Goal: Check status

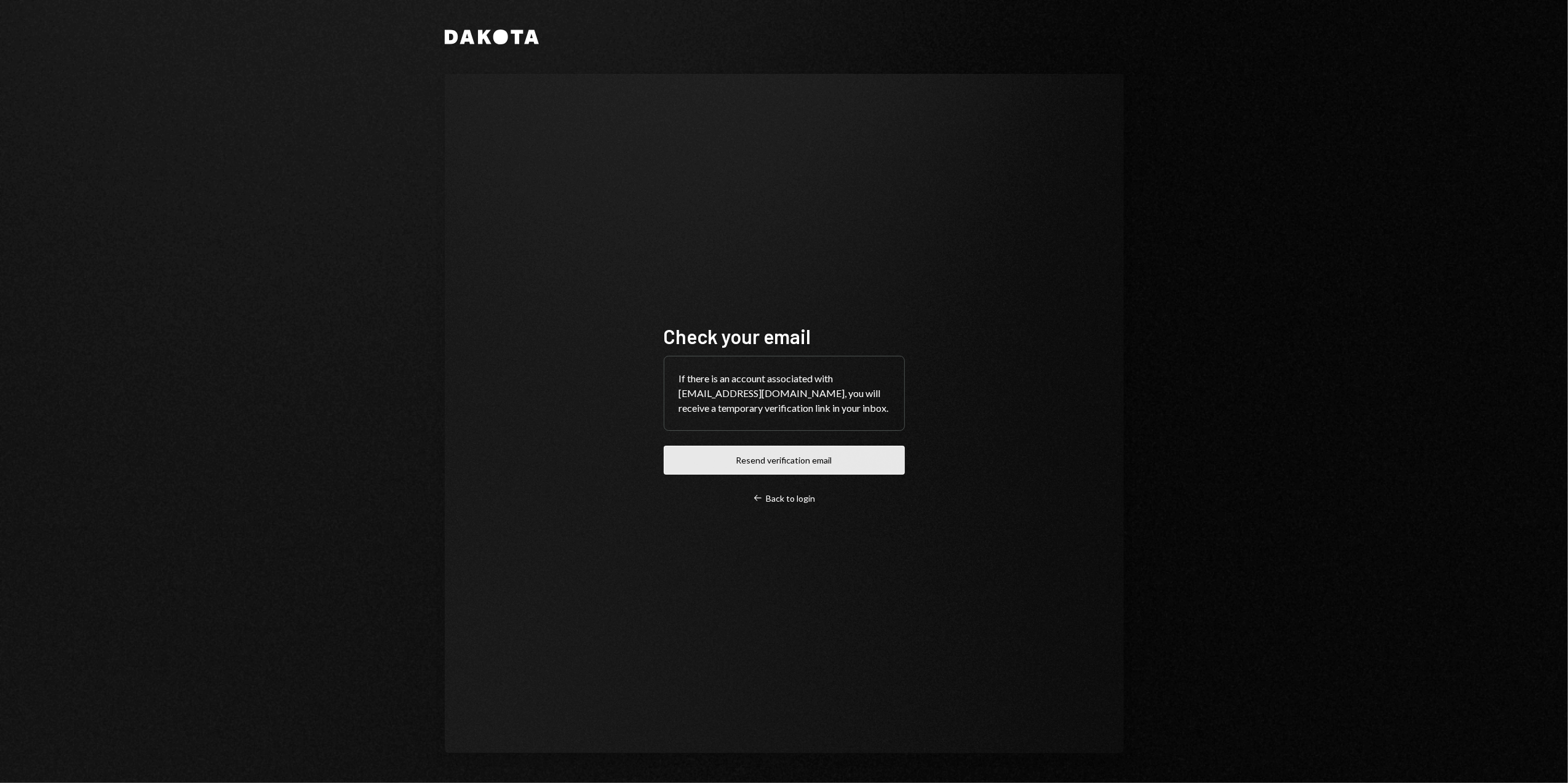
click at [760, 465] on button "Resend verification email" at bounding box center [784, 459] width 241 height 29
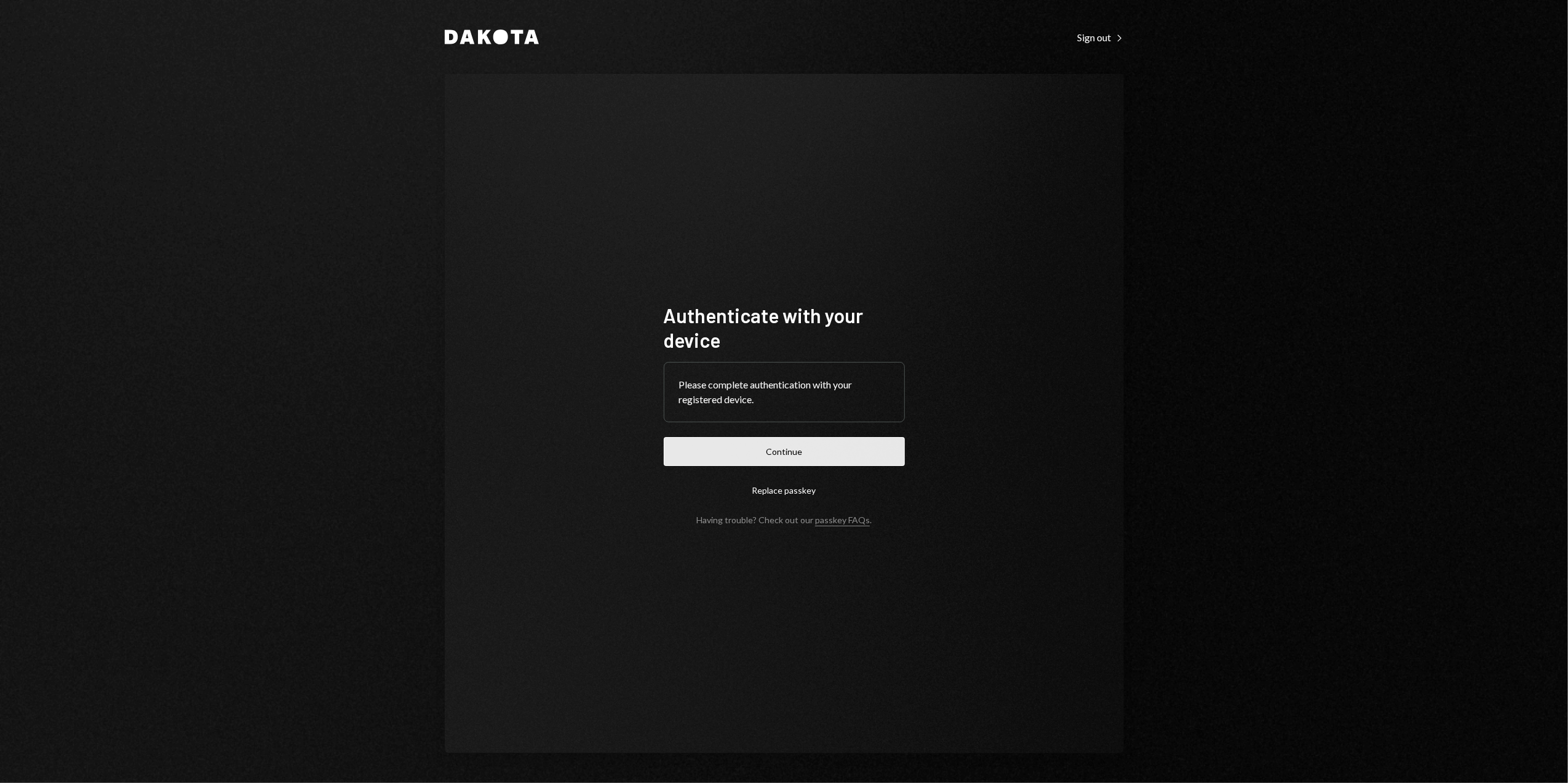
click at [807, 443] on button "Continue" at bounding box center [784, 451] width 241 height 29
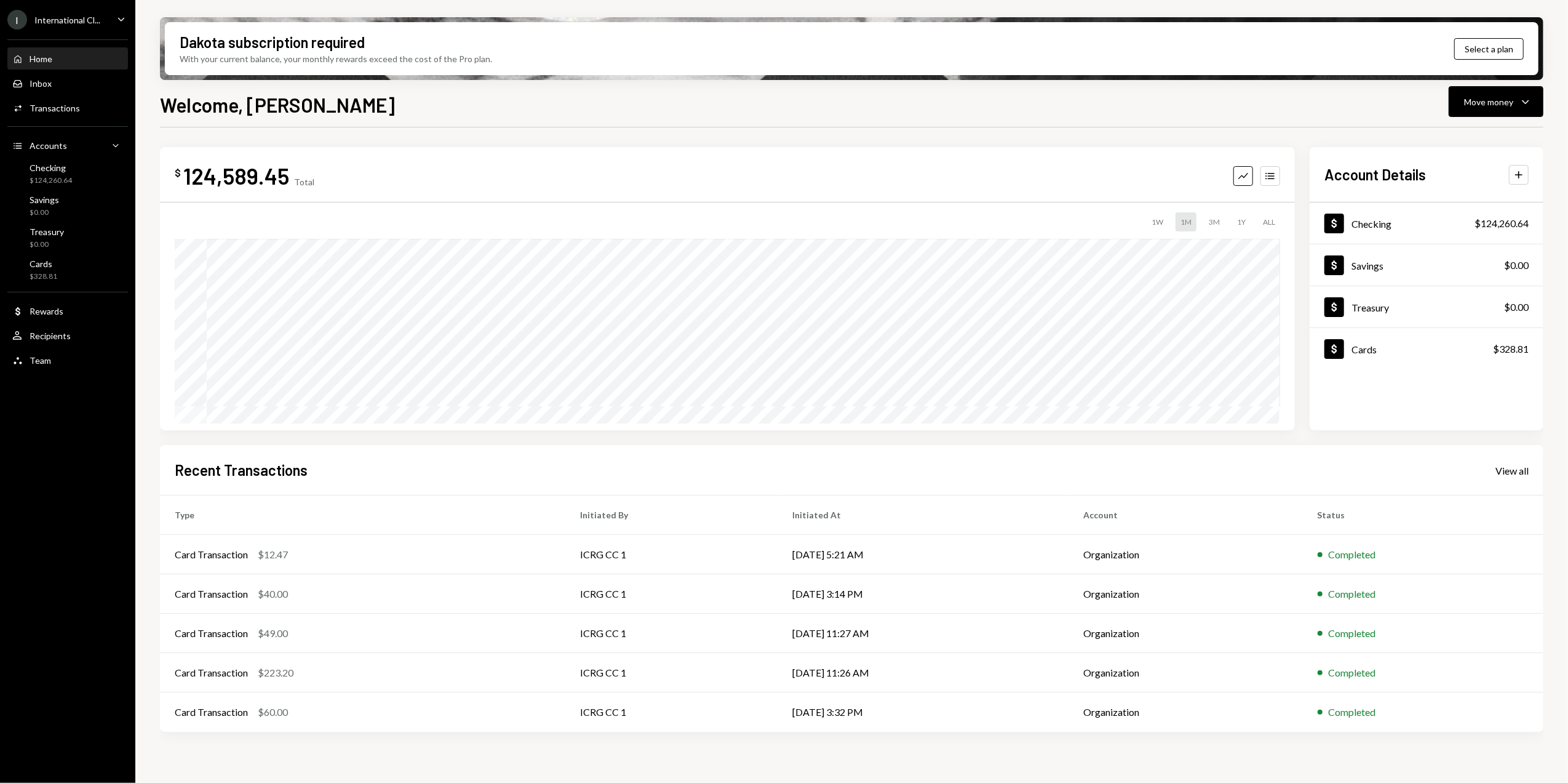
click at [69, 13] on div "I International Cl..." at bounding box center [54, 19] width 93 height 19
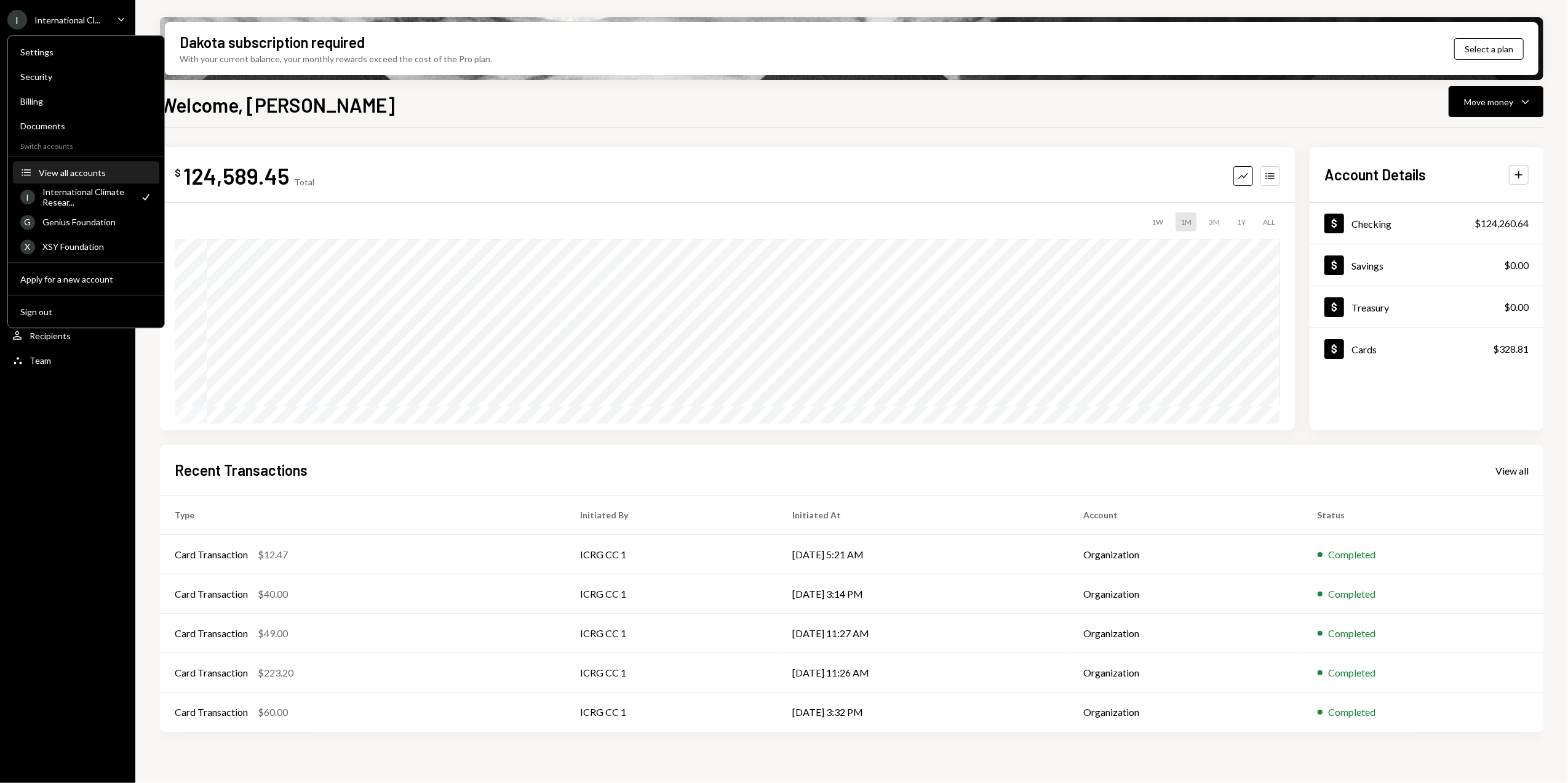
click at [76, 169] on div "View all accounts" at bounding box center [95, 173] width 113 height 11
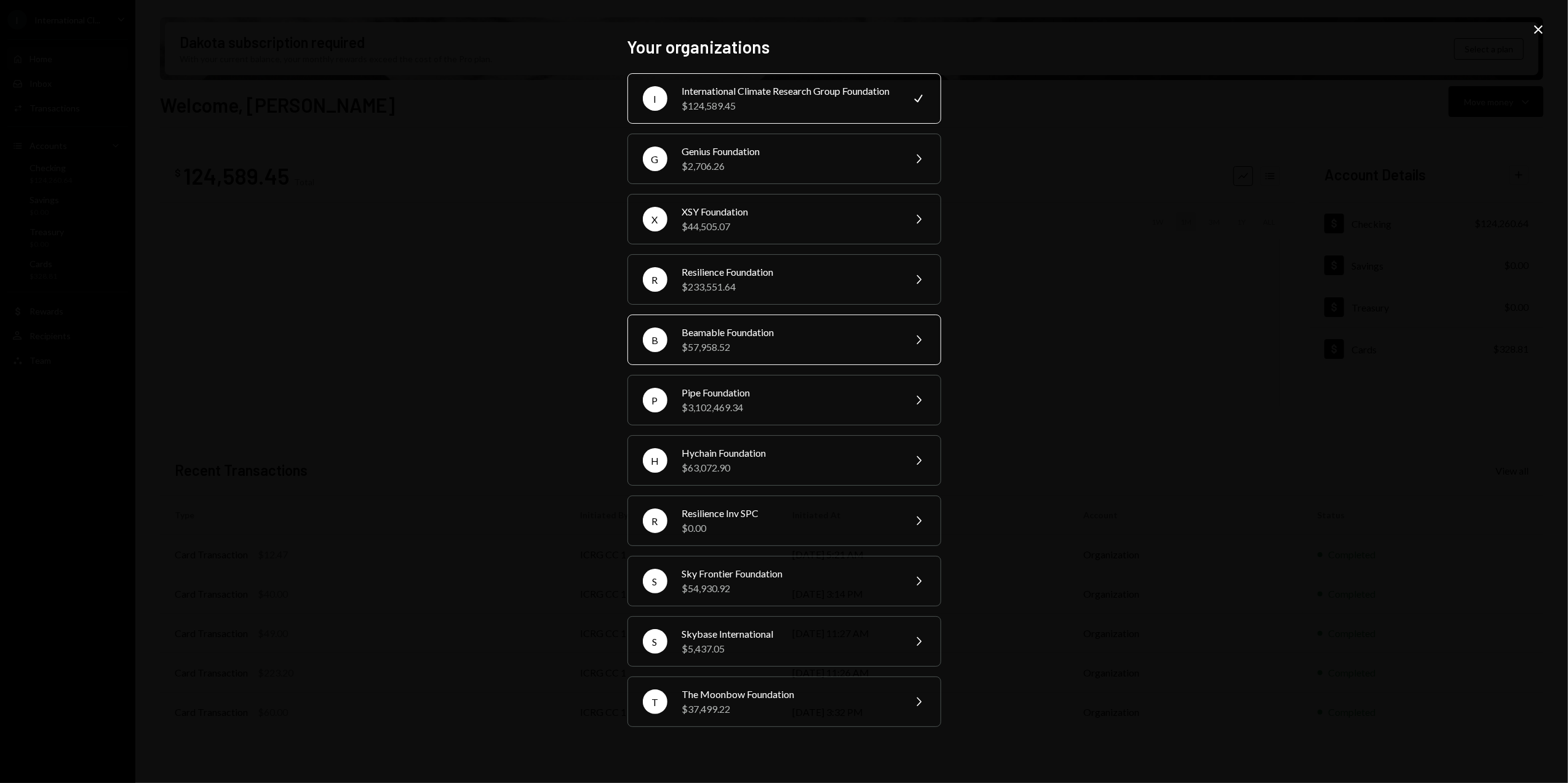
click at [711, 348] on div "$57,958.52" at bounding box center [789, 347] width 214 height 15
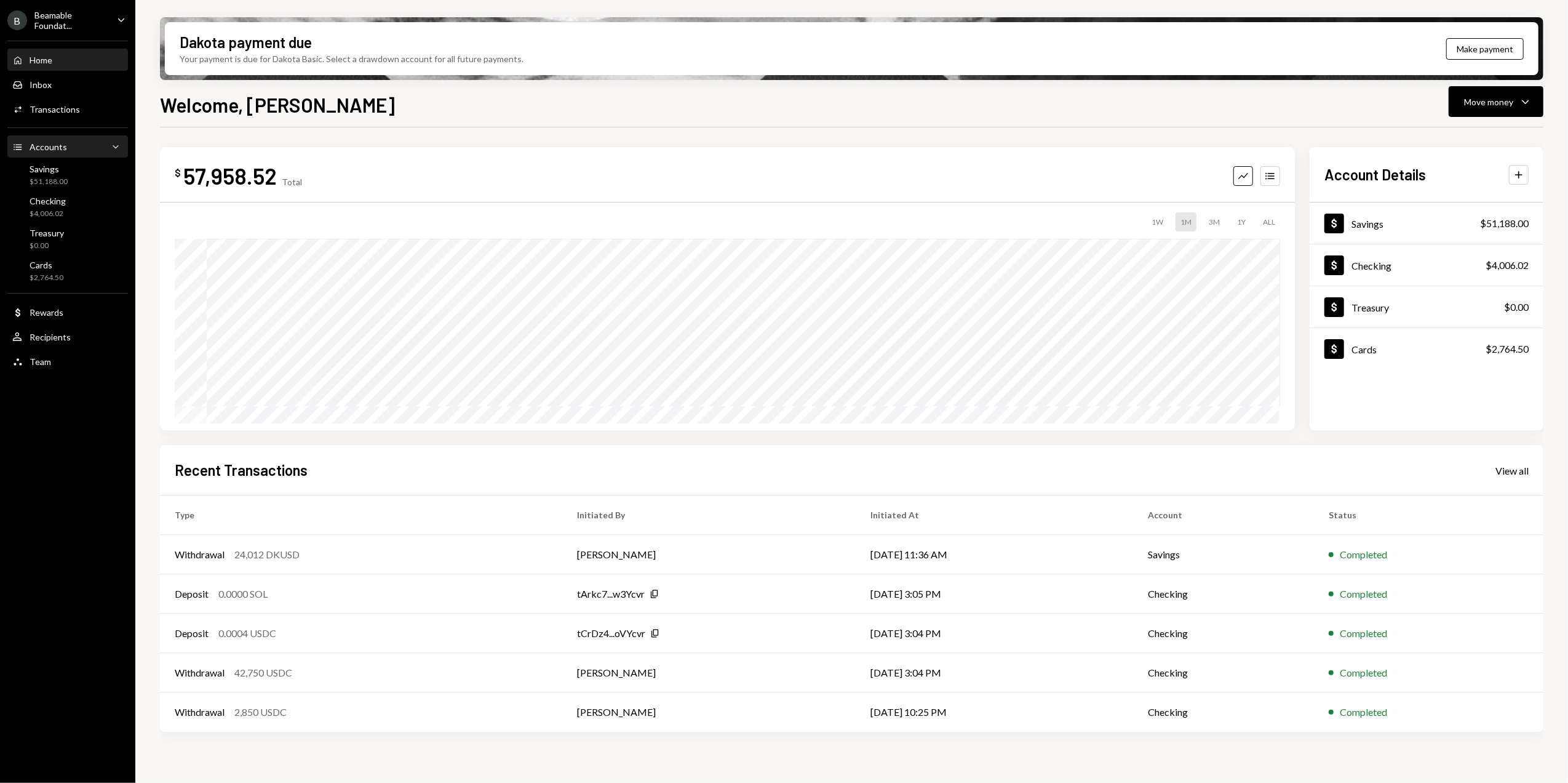
click at [62, 141] on div "Accounts" at bounding box center [48, 147] width 38 height 11
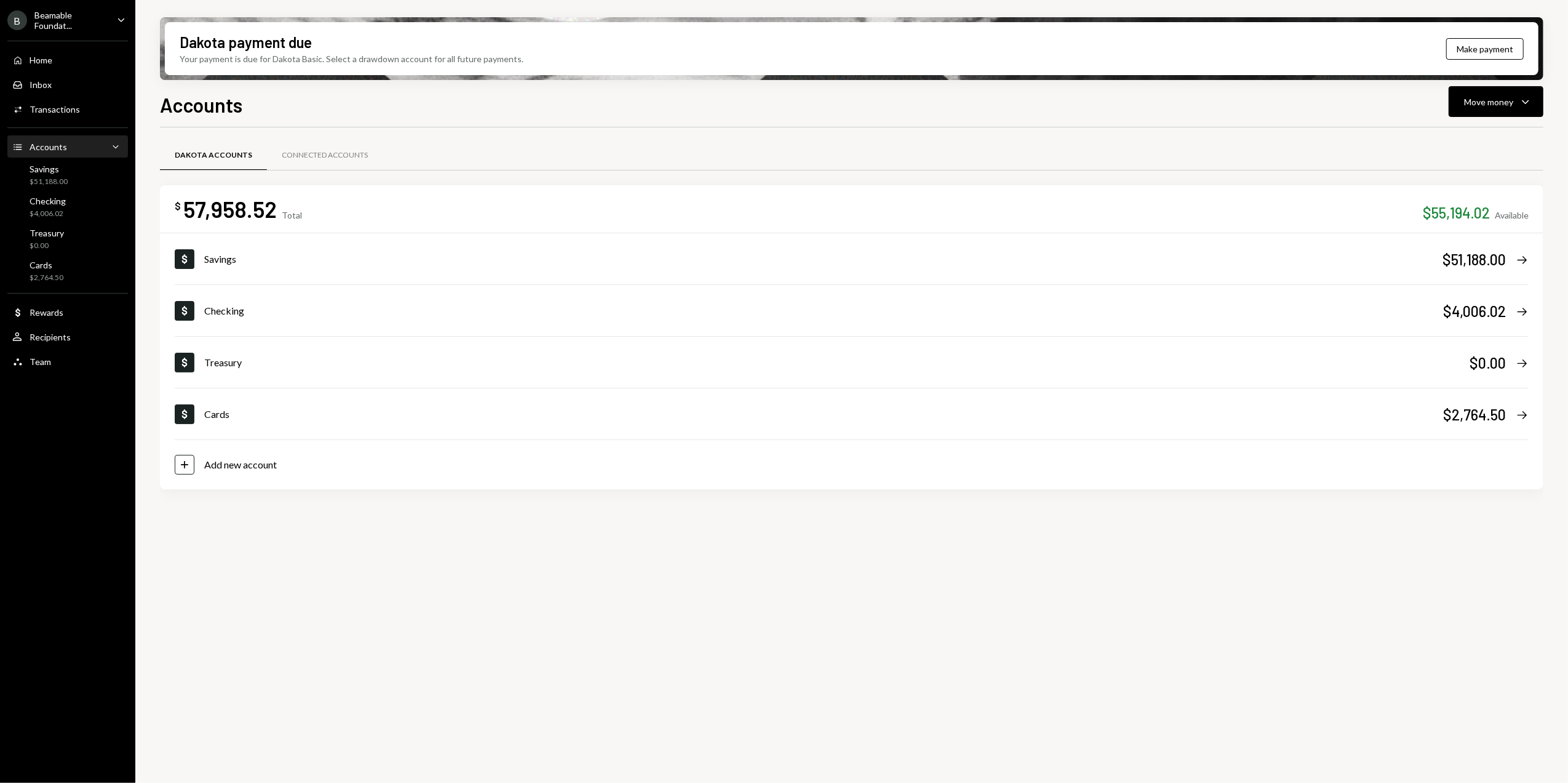
click at [71, 13] on div "Beamable Foundat..." at bounding box center [70, 20] width 73 height 21
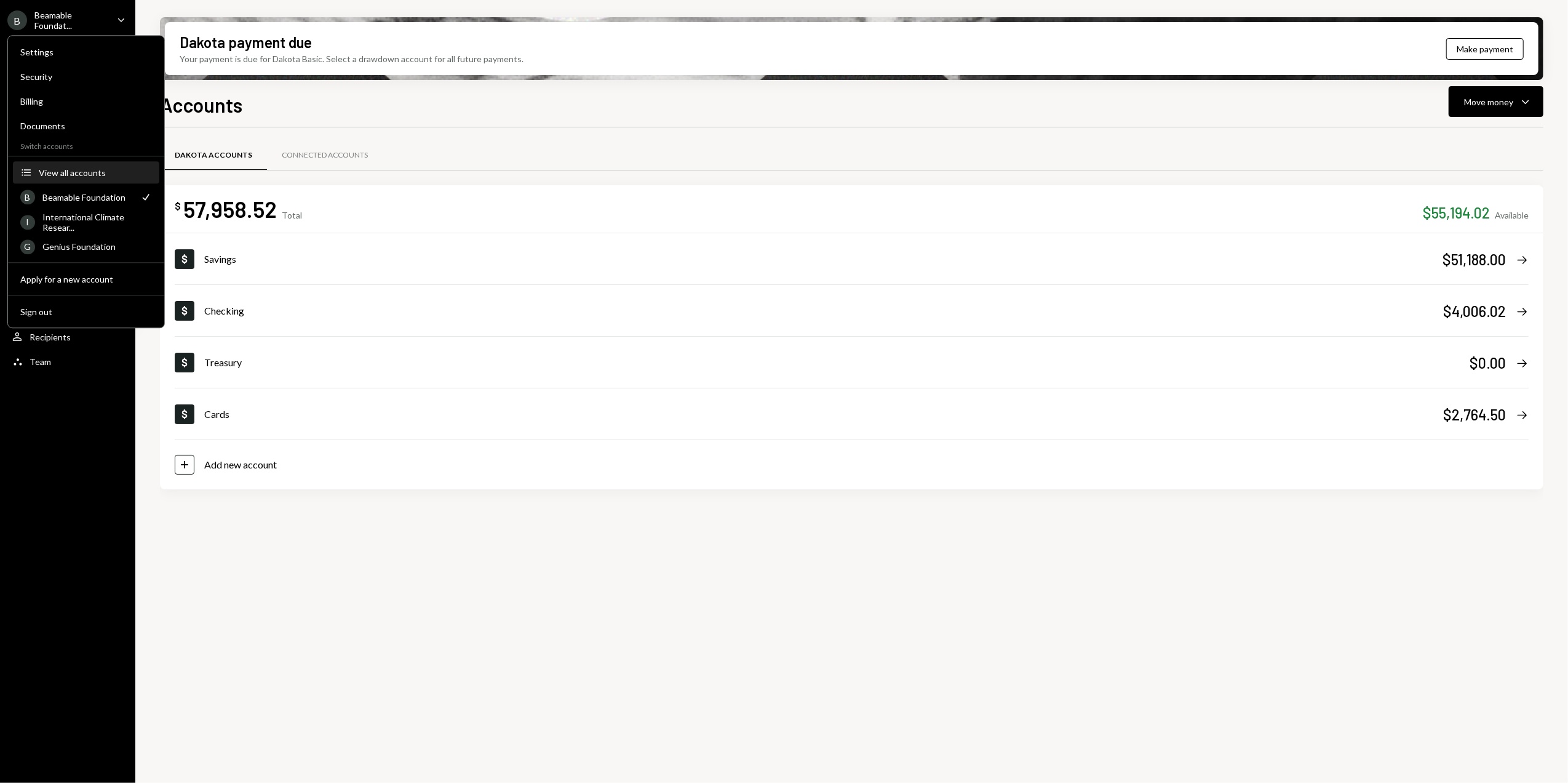
click at [87, 178] on button "Accounts View all accounts" at bounding box center [86, 172] width 147 height 22
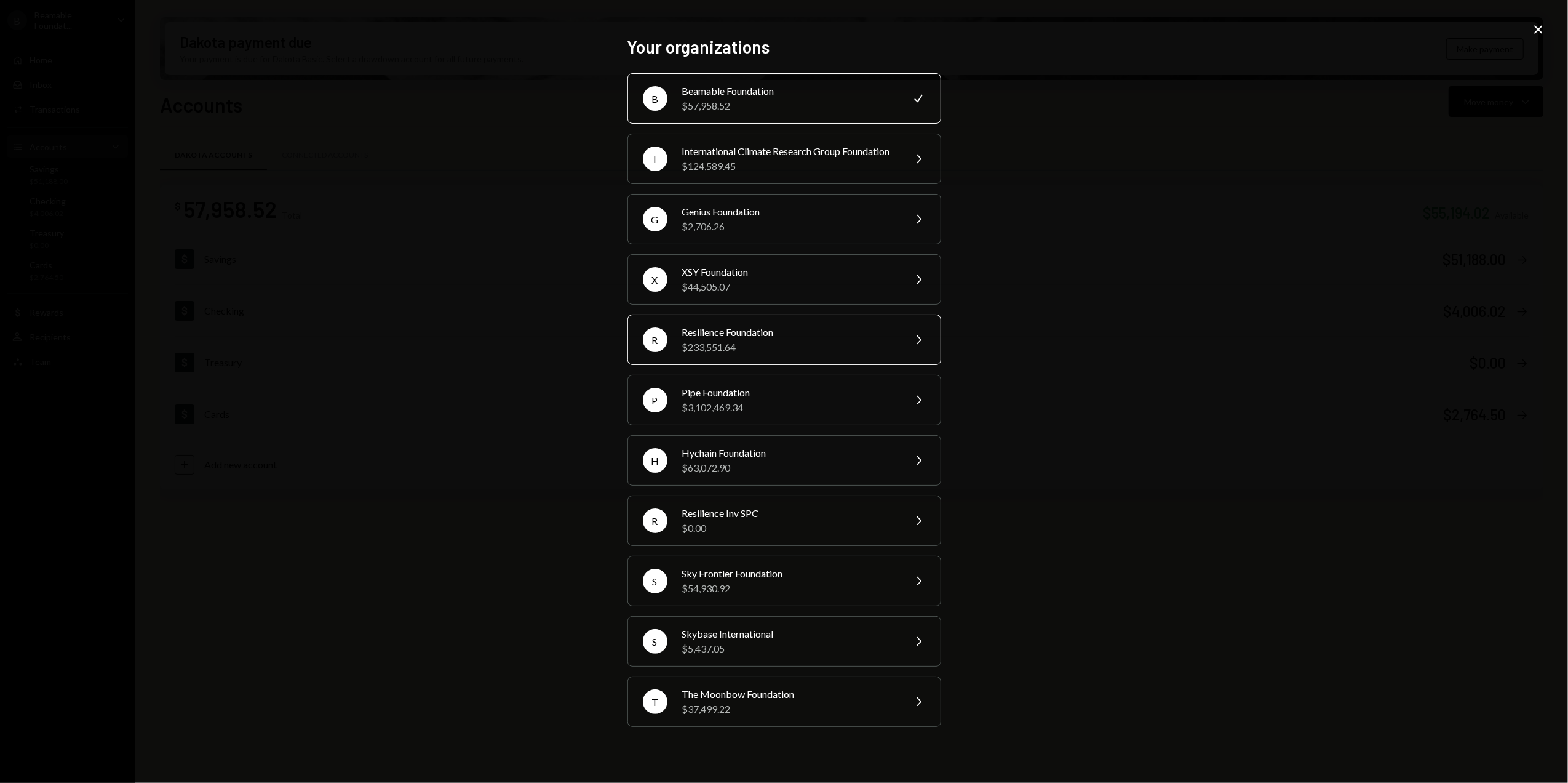
click at [746, 340] on div "Resilience Foundation" at bounding box center [789, 332] width 214 height 15
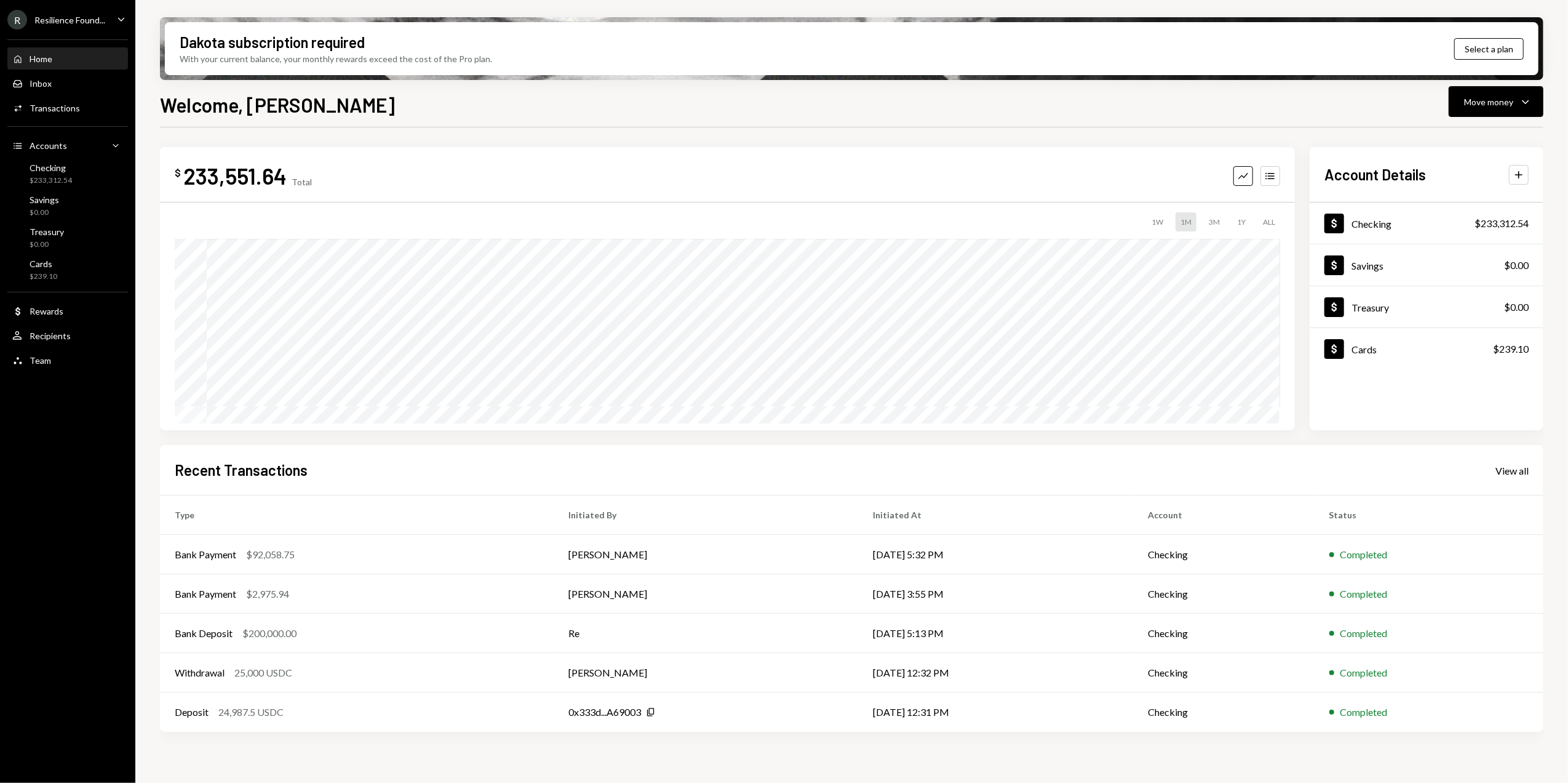
click at [286, 170] on div "$ 233,551.64 Total" at bounding box center [243, 176] width 137 height 28
drag, startPoint x: 284, startPoint y: 176, endPoint x: 185, endPoint y: 170, distance: 99.2
click at [185, 170] on div "233,551.64" at bounding box center [235, 176] width 104 height 28
copy div "233,551.64"
click at [220, 175] on div "233,551.64" at bounding box center [235, 176] width 104 height 28
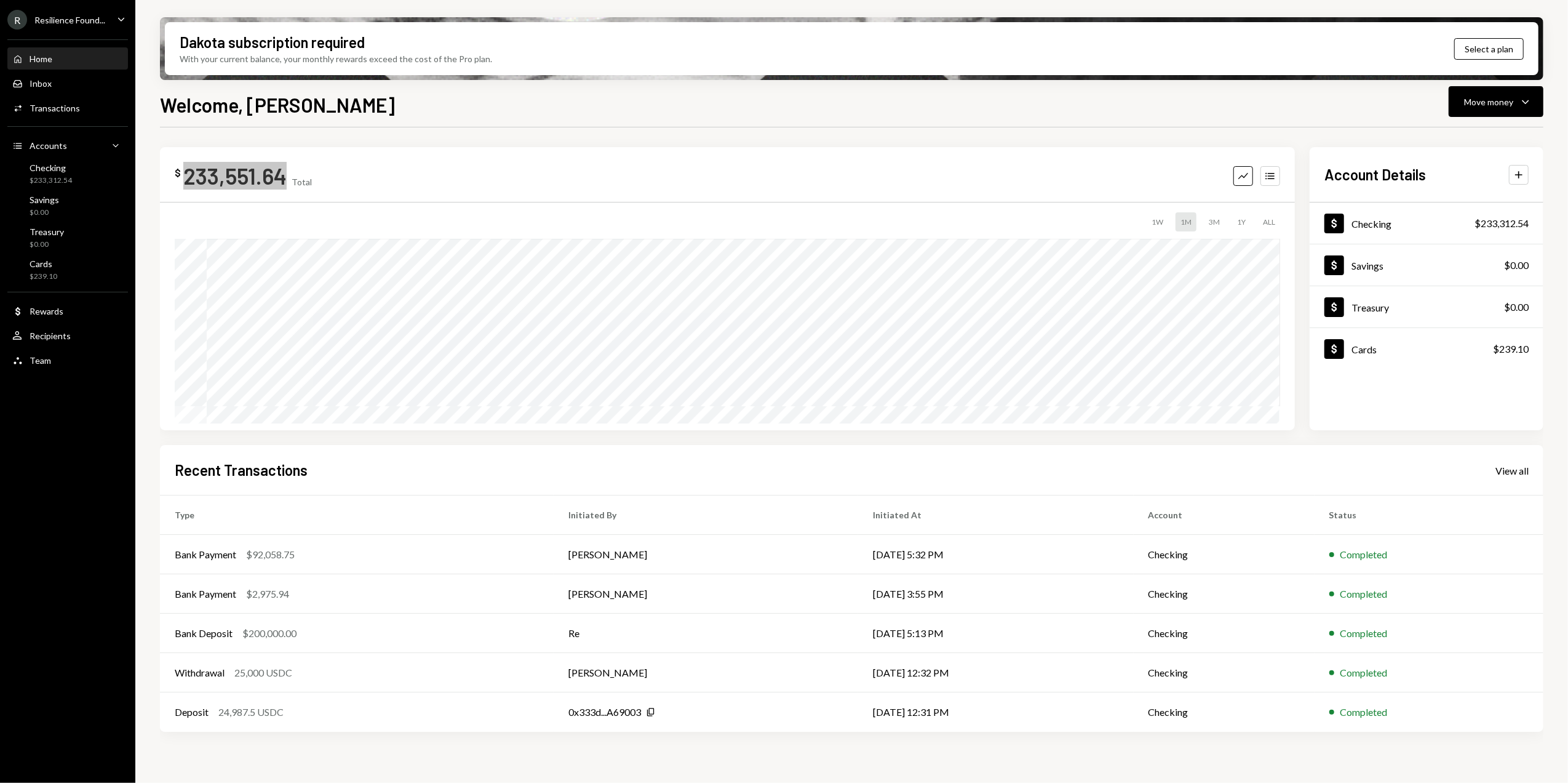
copy div "233,551.64"
drag, startPoint x: 478, startPoint y: 162, endPoint x: 412, endPoint y: 145, distance: 68.2
click at [478, 162] on div "$ 233,551.64 Total Graph Accounts" at bounding box center [727, 176] width 1106 height 28
